Goal: Transaction & Acquisition: Book appointment/travel/reservation

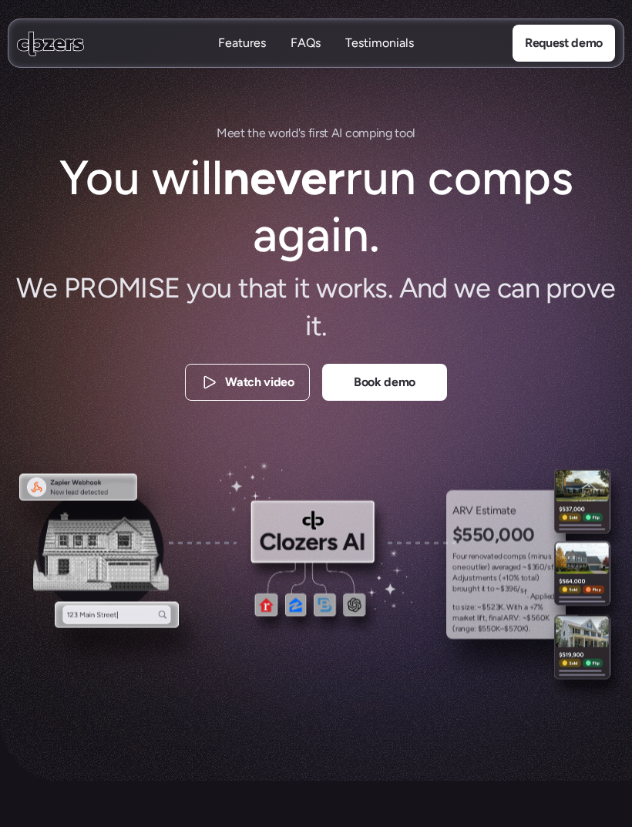
click at [95, 546] on img at bounding box center [101, 550] width 136 height 127
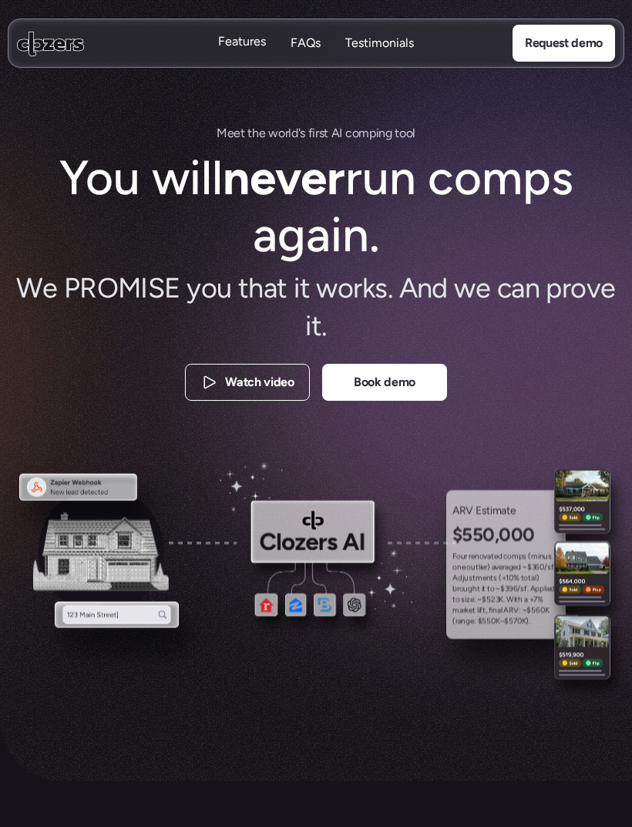
click at [251, 34] on p "Features" at bounding box center [242, 41] width 48 height 17
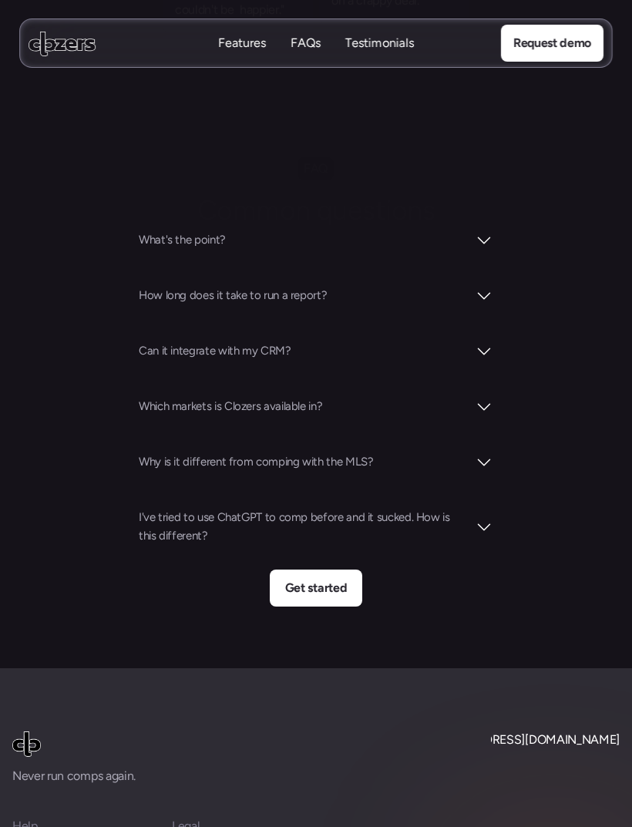
scroll to position [6062, 0]
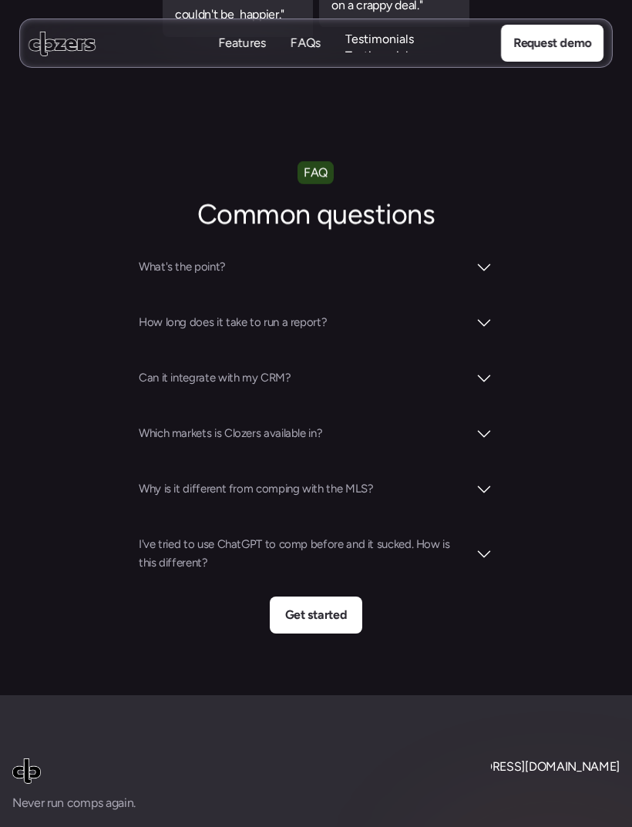
click at [377, 234] on h2 "Common questions" at bounding box center [316, 215] width 524 height 38
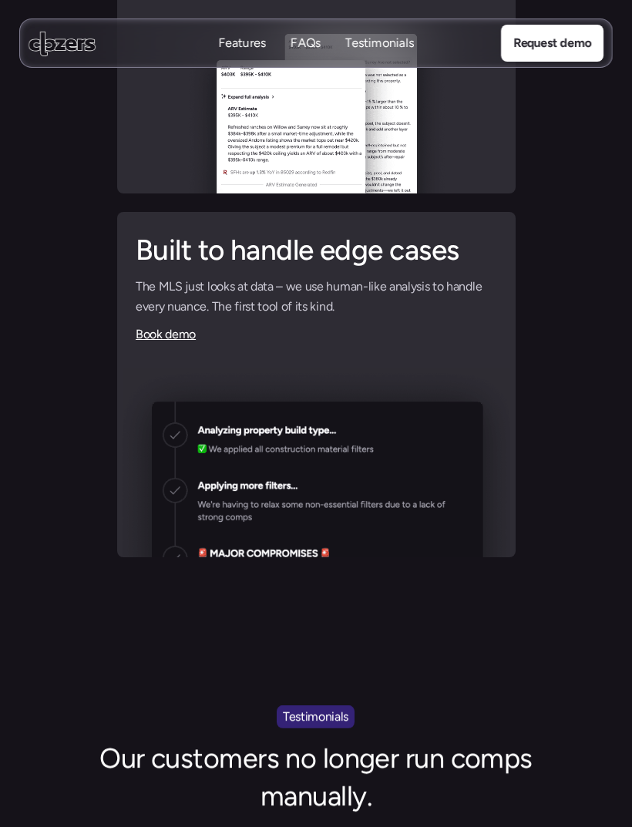
scroll to position [4610, 0]
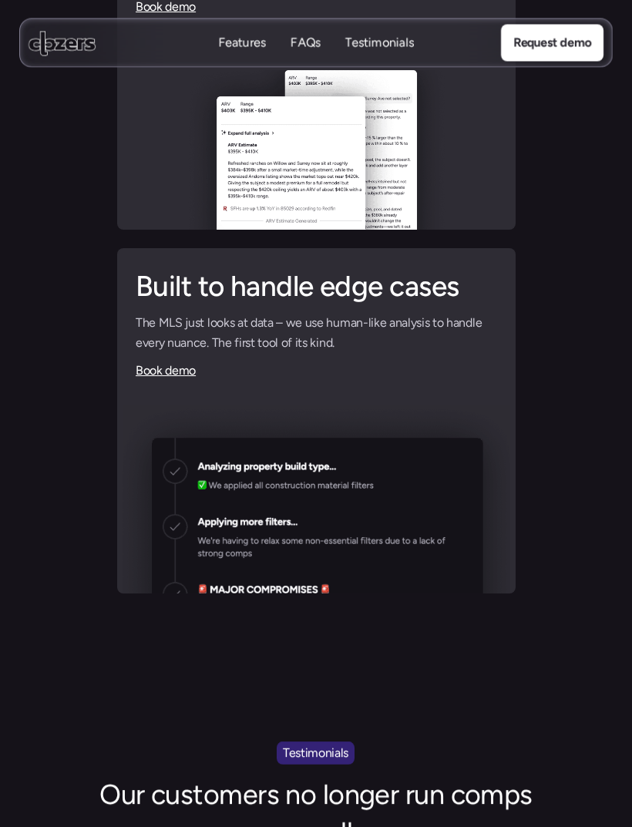
click at [568, 35] on p "Request demo" at bounding box center [553, 43] width 78 height 20
